Goal: Transaction & Acquisition: Book appointment/travel/reservation

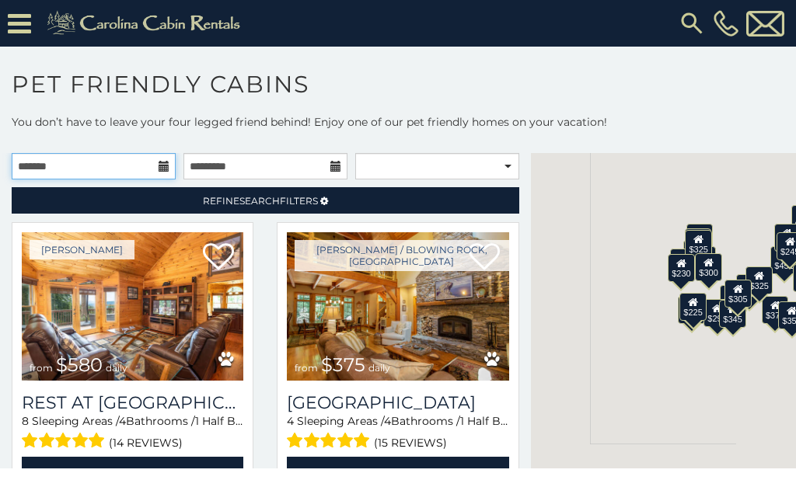
click at [156, 157] on input "text" at bounding box center [94, 166] width 164 height 26
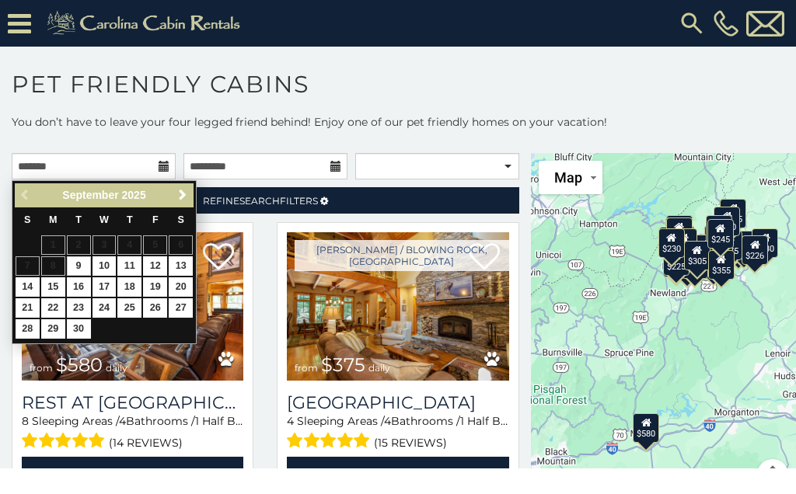
click at [177, 181] on div "Previous Next September 2025 S M T W T F S 1 2 3 4 5 6 7 8 9 10 11 12 13 14 15 …" at bounding box center [104, 262] width 185 height 164
click at [172, 181] on div "Previous Next September 2025 S M T W T F S 1 2 3 4 5 6 7 8 9 10 11 12 13 14 15 …" at bounding box center [104, 262] width 185 height 164
click at [179, 186] on link "Next" at bounding box center [182, 195] width 19 height 19
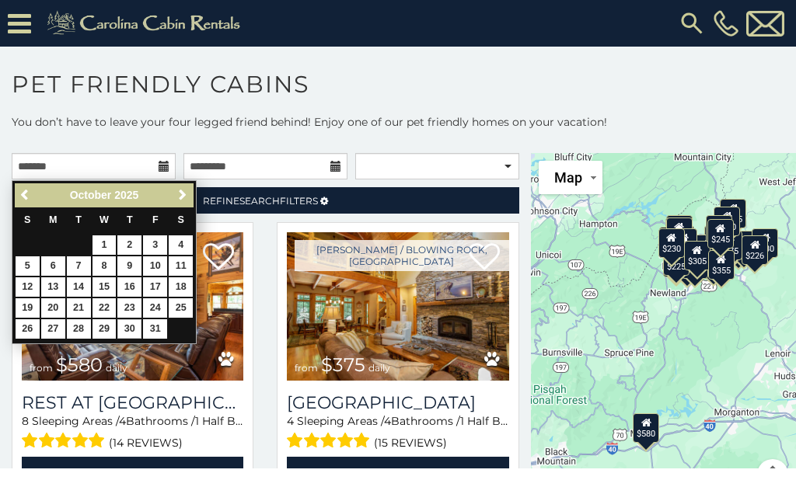
click at [120, 324] on link "30" at bounding box center [129, 329] width 24 height 19
type input "**********"
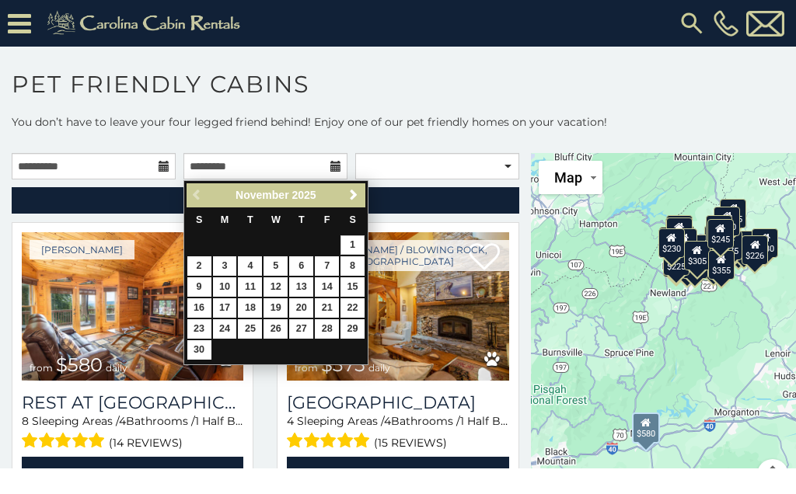
click at [179, 254] on img at bounding box center [133, 306] width 222 height 148
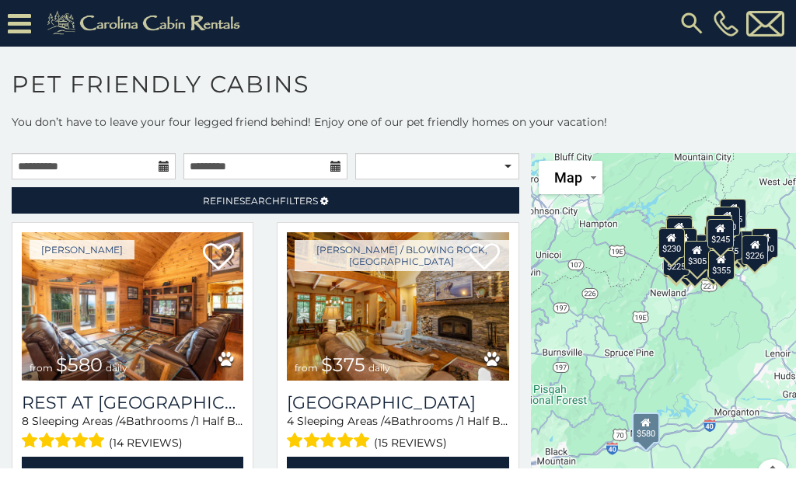
click at [195, 261] on img at bounding box center [133, 306] width 222 height 148
click at [326, 156] on input "text" at bounding box center [265, 166] width 164 height 26
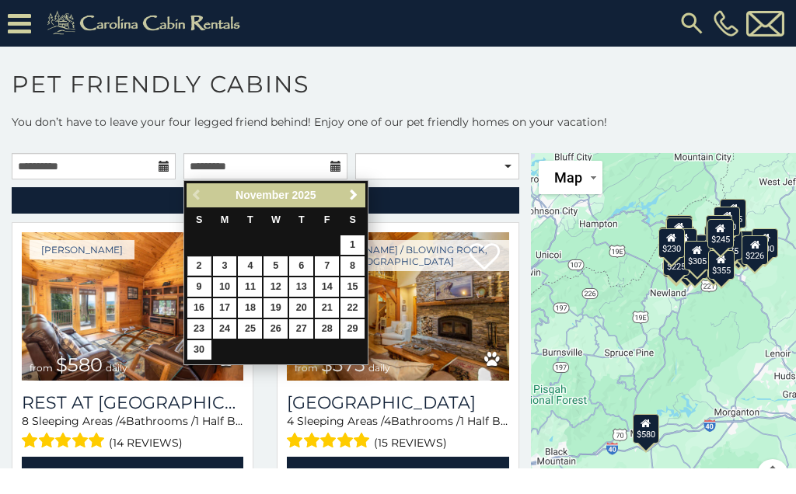
click at [191, 257] on link "2" at bounding box center [199, 266] width 24 height 19
type input "**********"
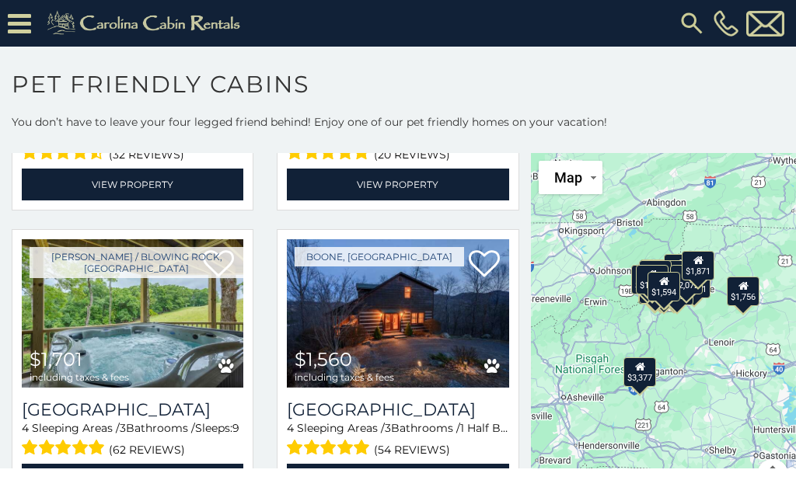
scroll to position [2949, 0]
click at [484, 255] on icon at bounding box center [484, 264] width 31 height 31
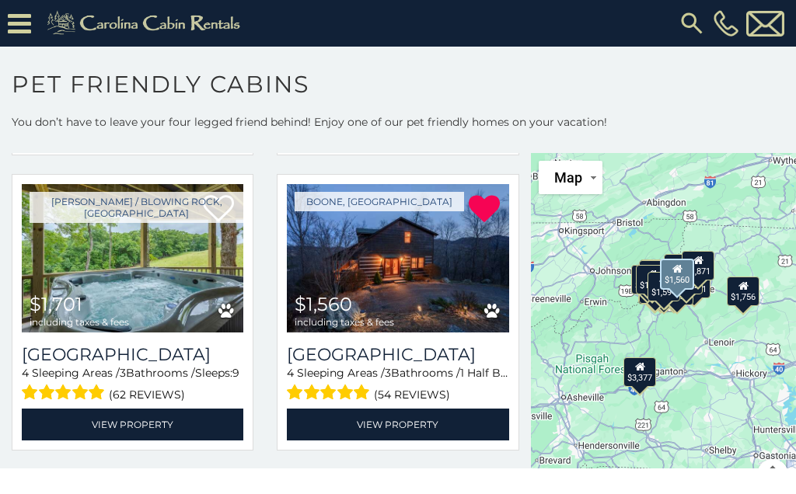
scroll to position [3013, 0]
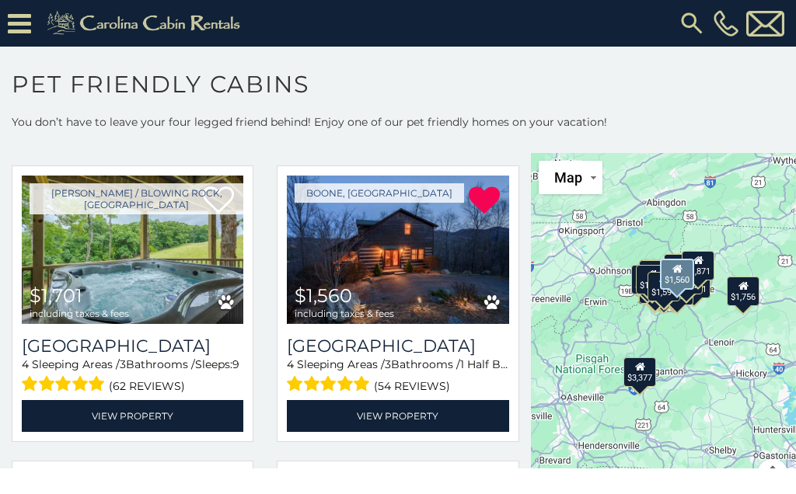
click at [435, 287] on img at bounding box center [398, 250] width 222 height 148
